Goal: Register for event/course

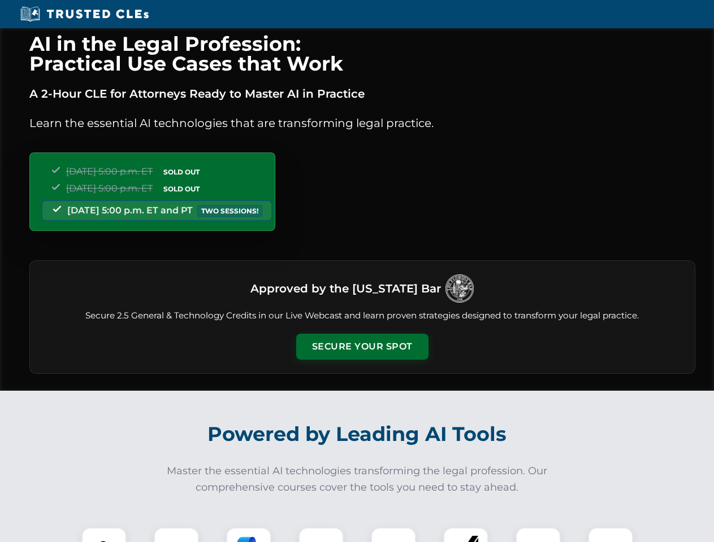
click at [362, 347] on button "Secure Your Spot" at bounding box center [362, 347] width 132 height 26
